Goal: Check status: Check status

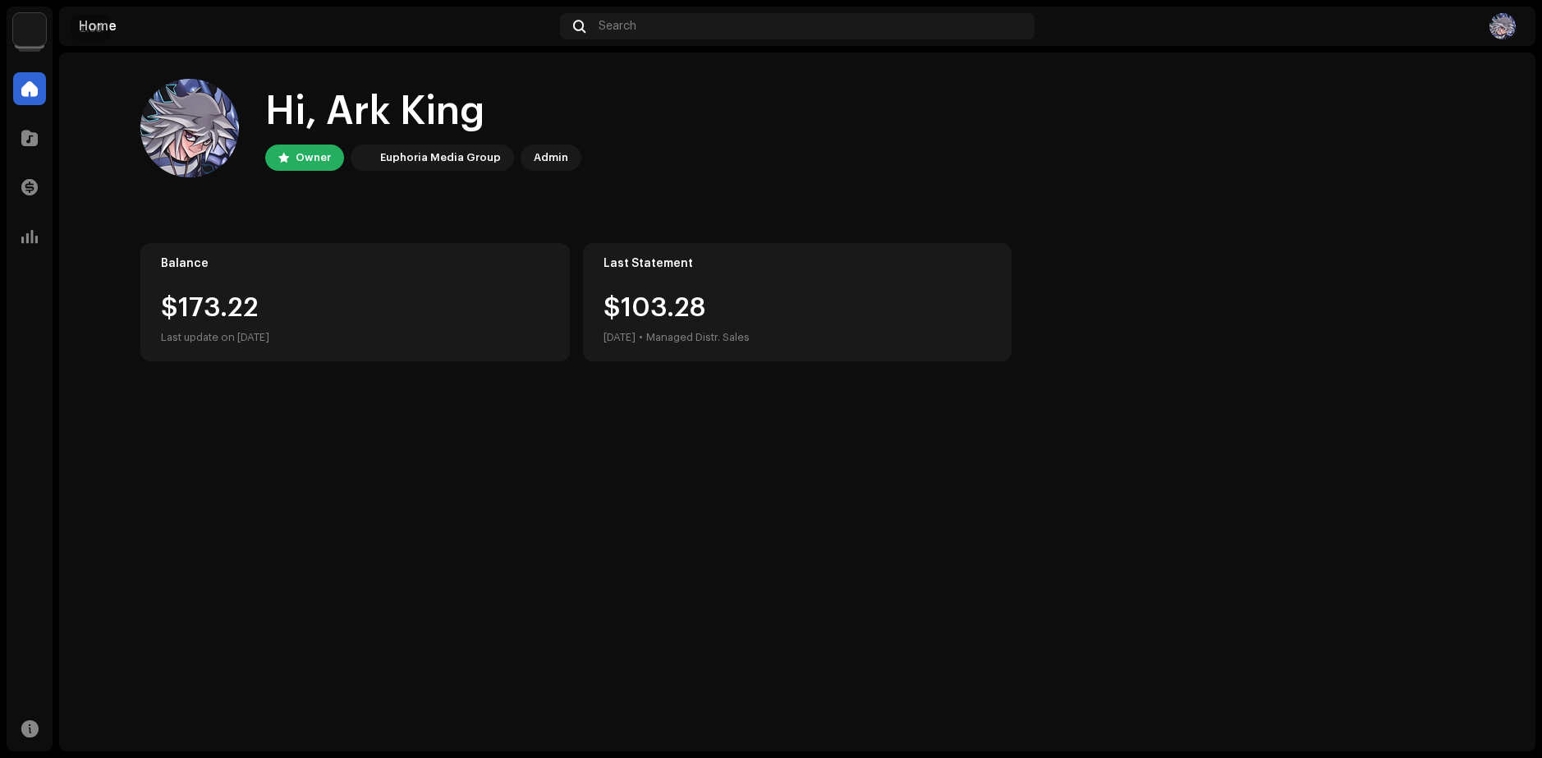
drag, startPoint x: 484, startPoint y: 323, endPoint x: 375, endPoint y: 320, distance: 108.4
click at [482, 323] on div "$173.22 Last update on [DATE]" at bounding box center [355, 321] width 388 height 53
drag, startPoint x: 297, startPoint y: 321, endPoint x: 120, endPoint y: 324, distance: 177.4
click at [120, 324] on div "Hi, Ark King Owner Euphoria Media Group Admin Balance $173.22 Last update on Oc…" at bounding box center [797, 220] width 1366 height 335
click at [281, 314] on div "$173.22" at bounding box center [355, 308] width 388 height 26
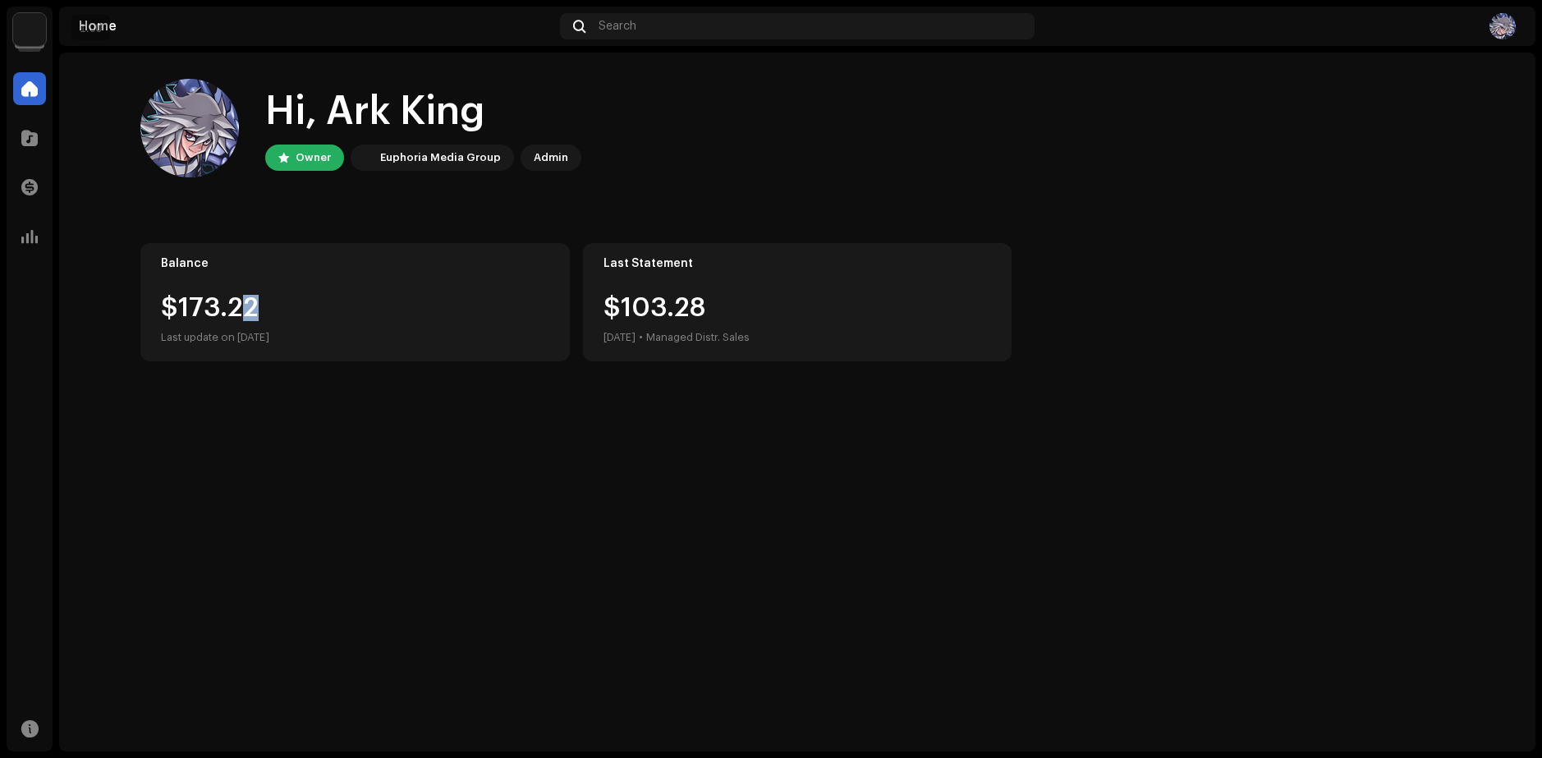
drag, startPoint x: 240, startPoint y: 299, endPoint x: 476, endPoint y: 300, distance: 236.5
click at [476, 300] on div "$173.22" at bounding box center [355, 308] width 388 height 26
click at [469, 449] on div "Hi, Ark King Owner Euphoria Media Group Admin Balance $173.22 Last update on Oc…" at bounding box center [797, 402] width 1476 height 699
click at [277, 298] on div "$173.22" at bounding box center [355, 308] width 388 height 26
drag, startPoint x: 268, startPoint y: 306, endPoint x: 140, endPoint y: 307, distance: 127.3
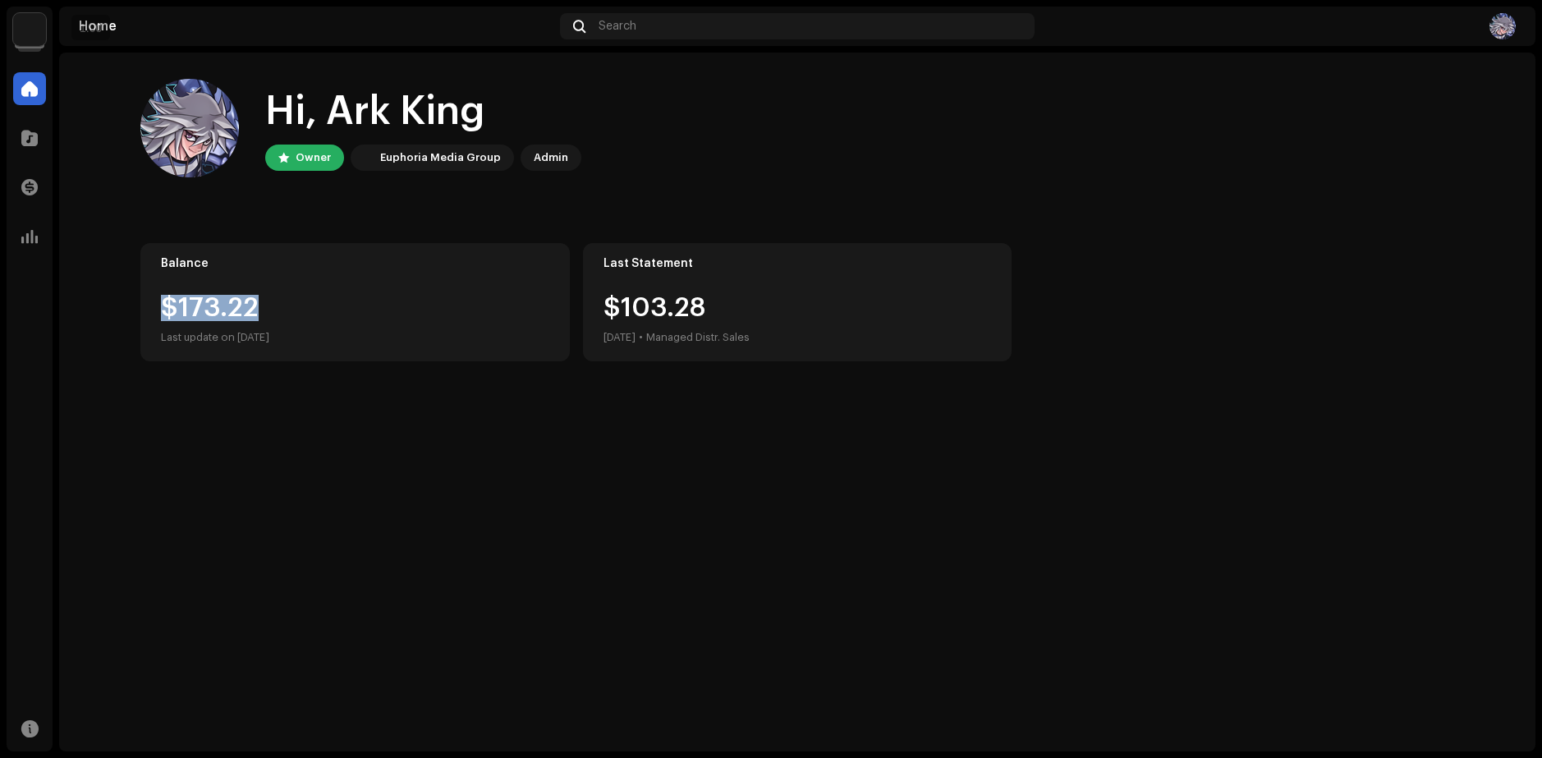
click at [140, 307] on div "Balance $173.22 Last update on Oct 10, 2025" at bounding box center [354, 302] width 429 height 118
click at [346, 309] on div "$173.22" at bounding box center [355, 308] width 388 height 26
drag, startPoint x: 346, startPoint y: 308, endPoint x: 113, endPoint y: 304, distance: 232.4
click at [113, 304] on home-home "Hi, Ark King Owner Euphoria Media Group Admin Balance $173.22 Last update on Oc…" at bounding box center [797, 220] width 1476 height 335
click at [314, 318] on div "$173.22" at bounding box center [355, 308] width 388 height 26
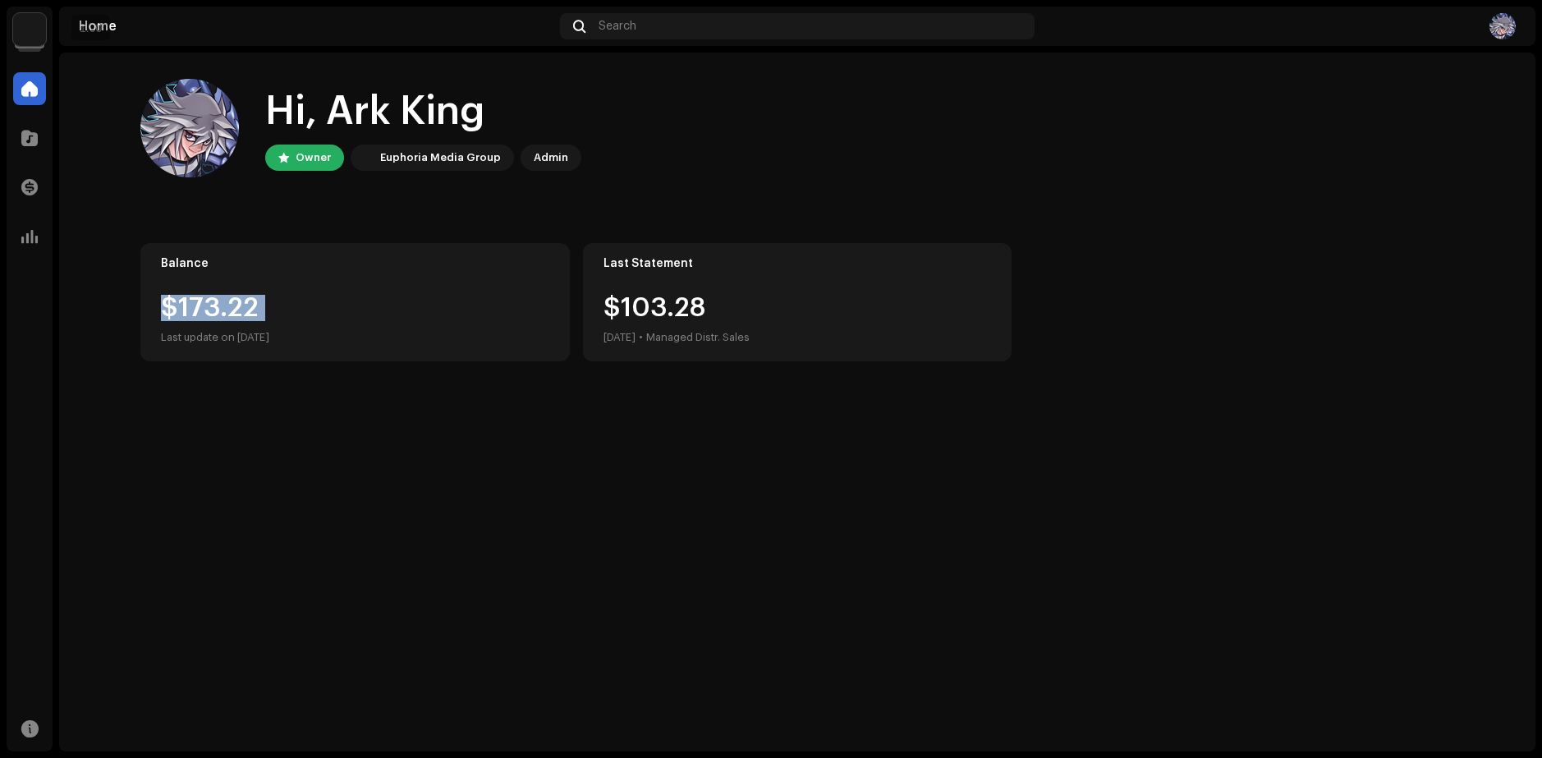
click at [216, 315] on div "$173.22" at bounding box center [355, 308] width 388 height 26
